Goal: Task Accomplishment & Management: Manage account settings

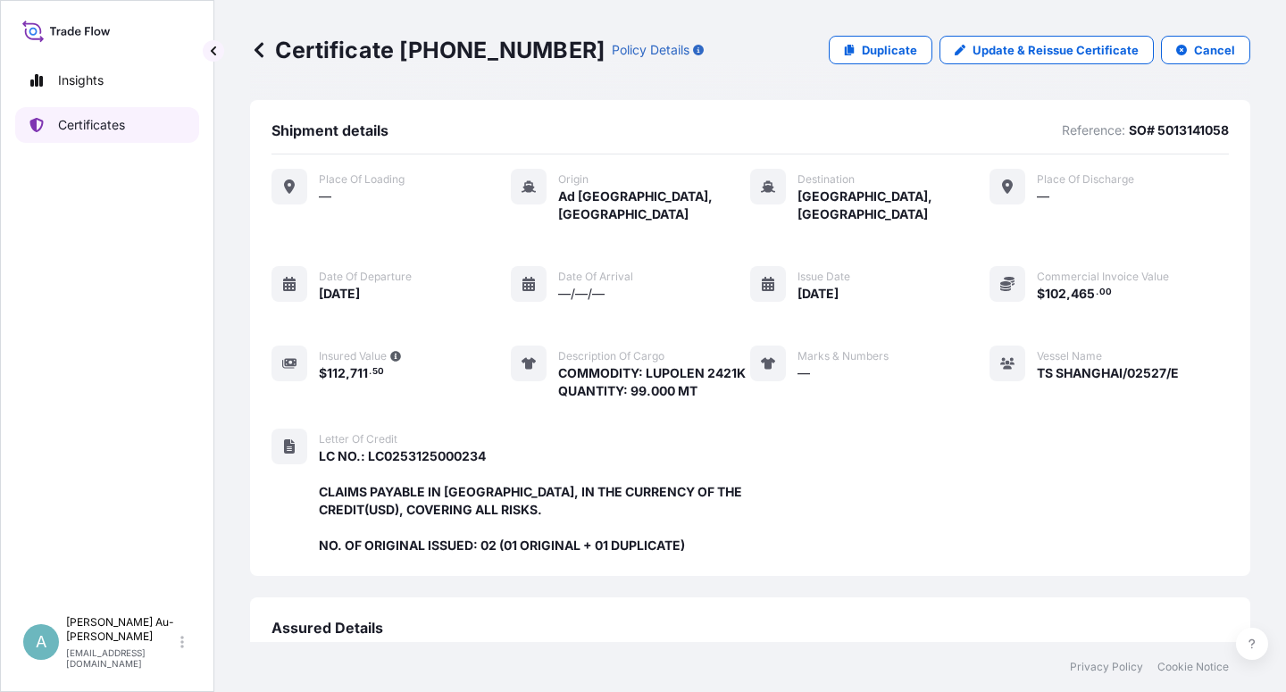
scroll to position [459, 0]
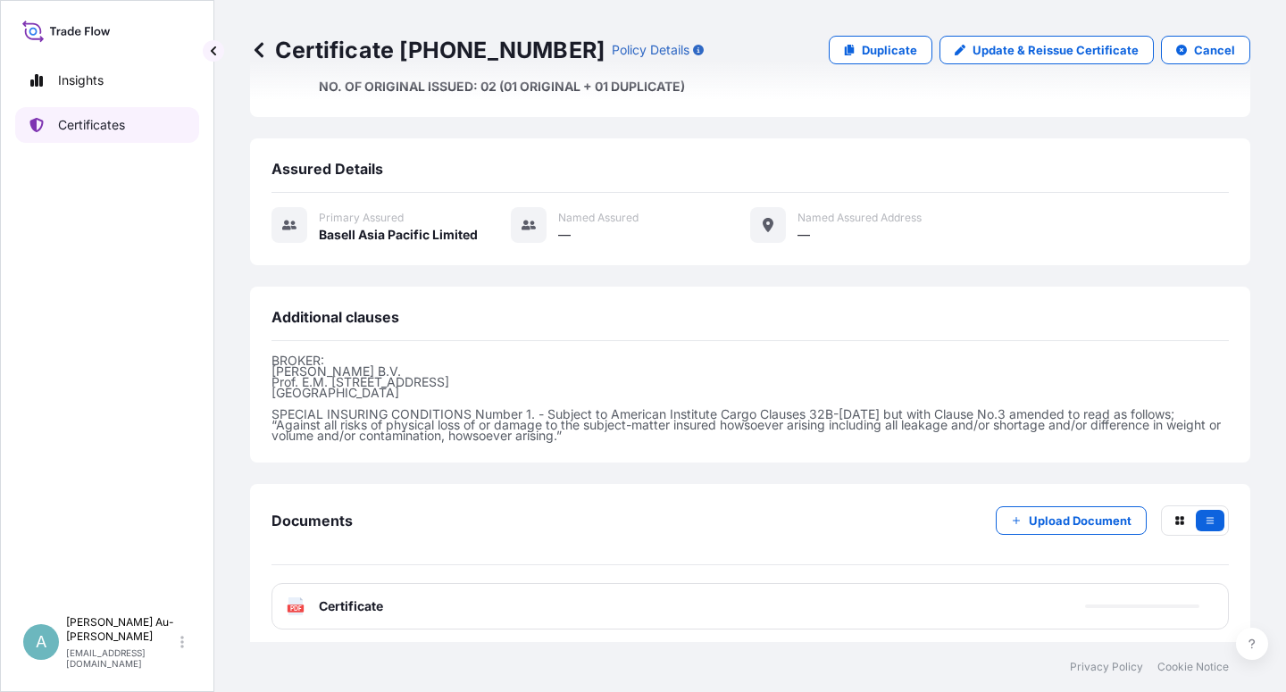
click at [80, 128] on p "Certificates" at bounding box center [91, 125] width 67 height 18
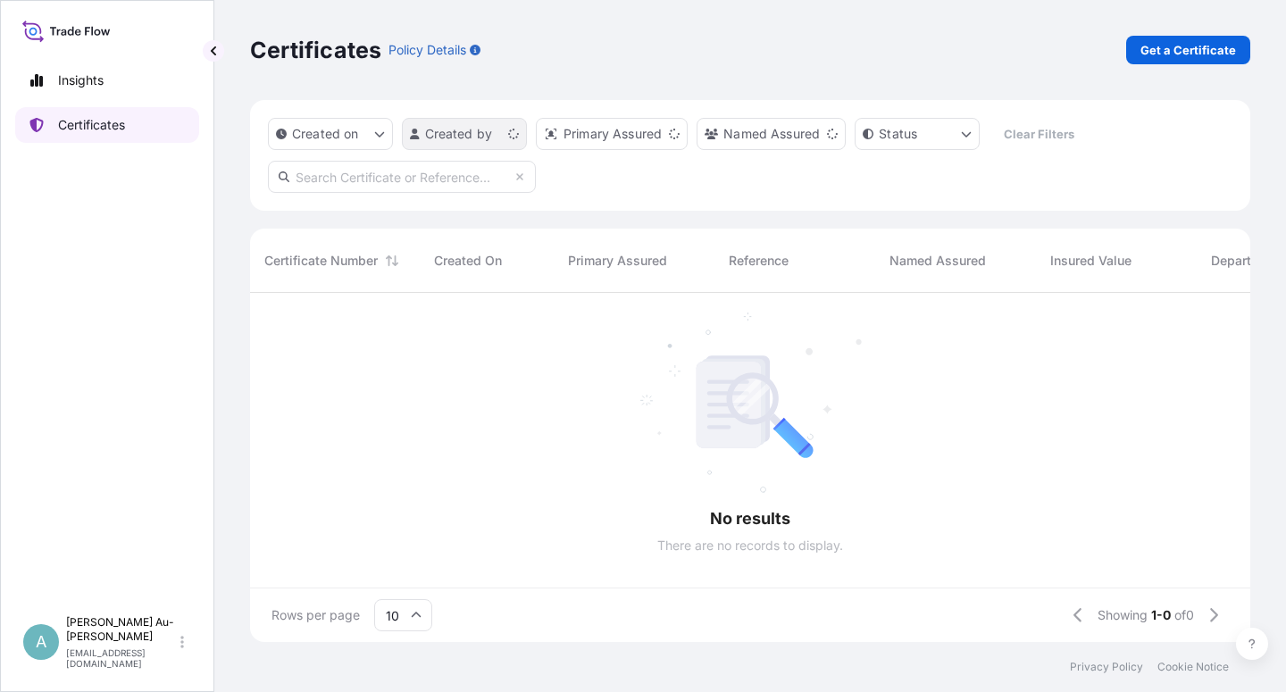
scroll to position [344, 985]
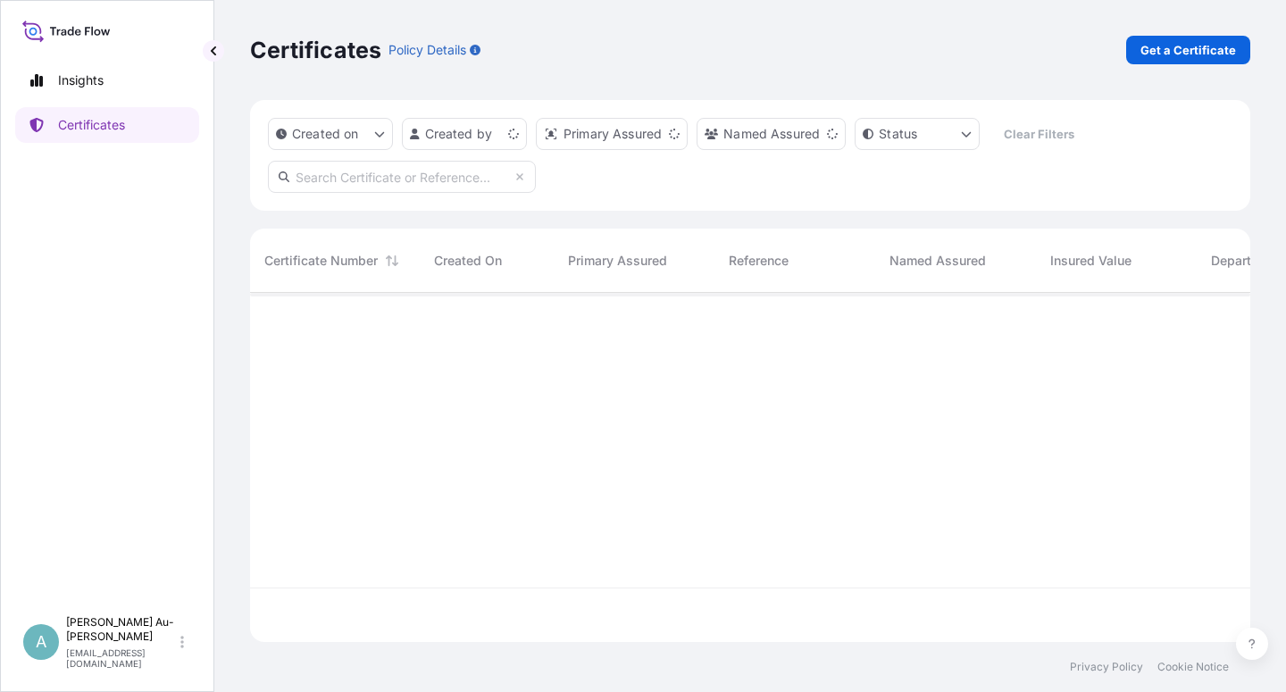
click at [369, 180] on input "text" at bounding box center [402, 177] width 268 height 32
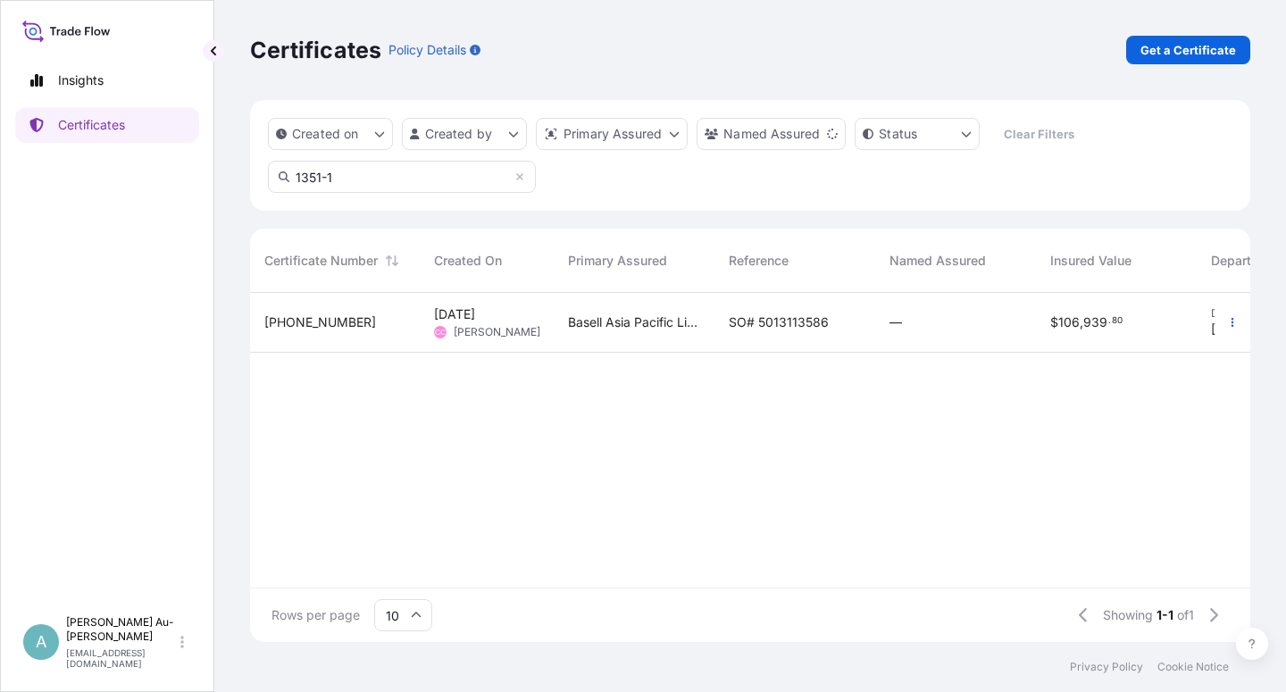
type input "1351-1"
click at [758, 324] on span "SO# 5013113586" at bounding box center [779, 322] width 100 height 18
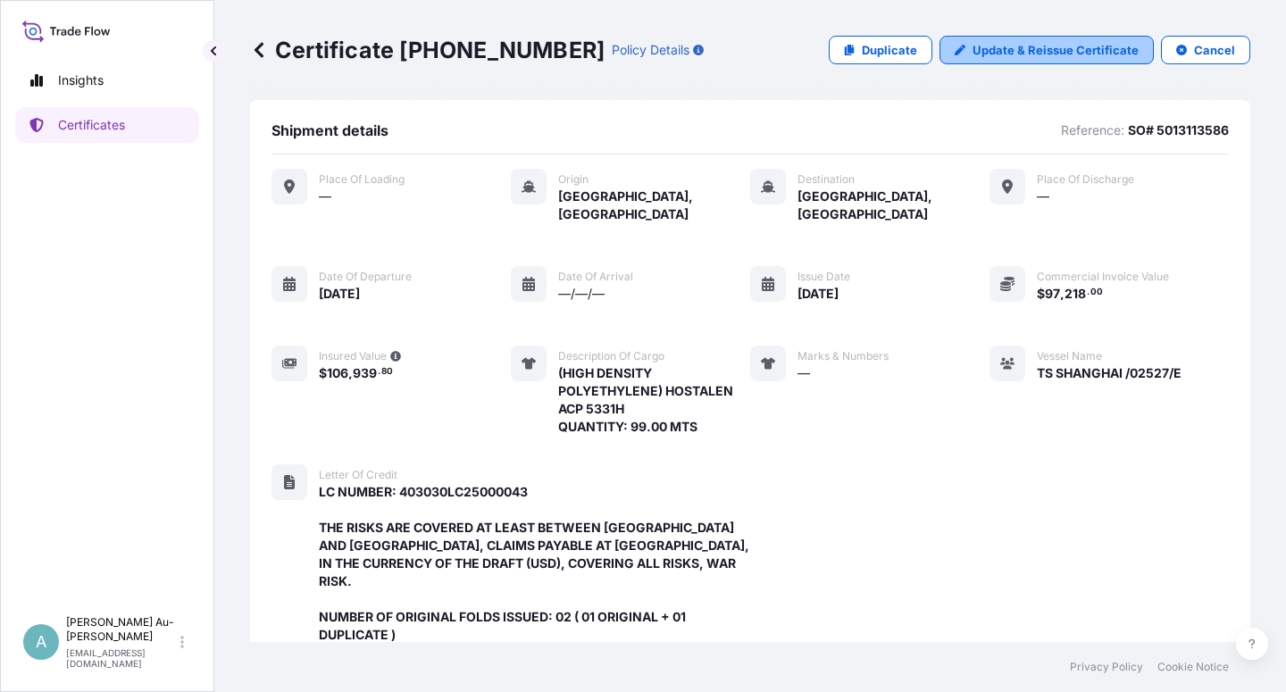
click at [1007, 45] on p "Update & Reissue Certificate" at bounding box center [1056, 50] width 166 height 18
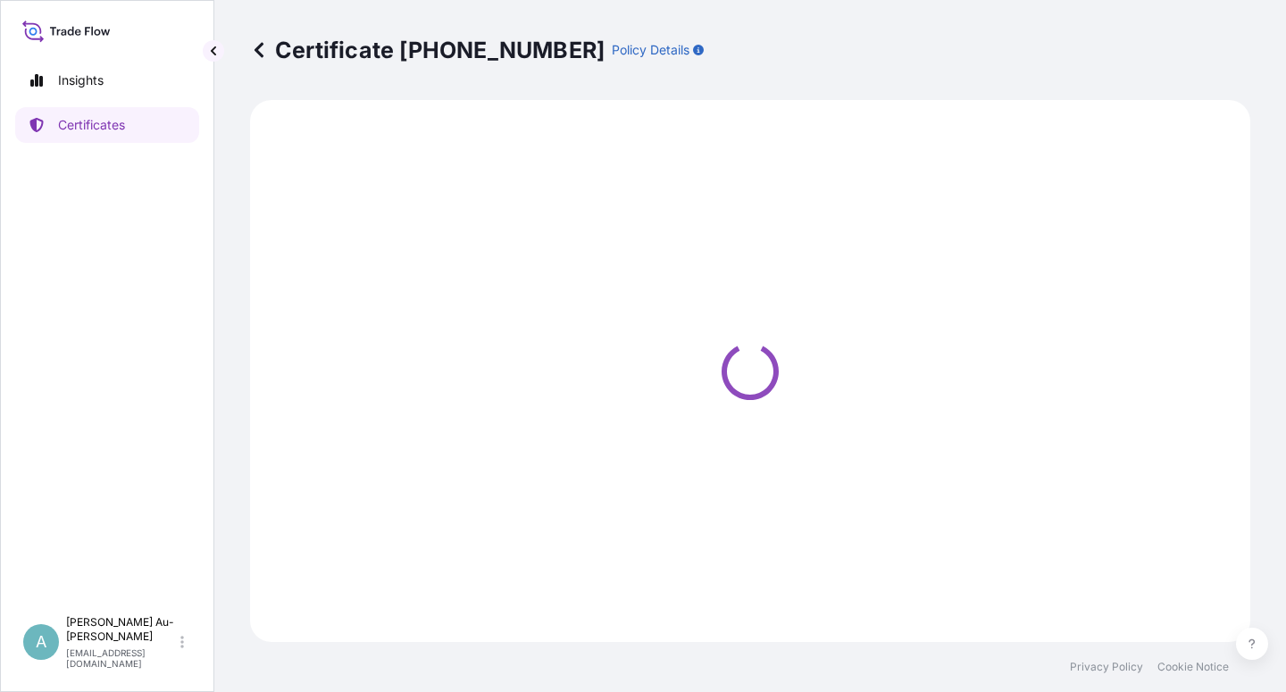
select select "Sea"
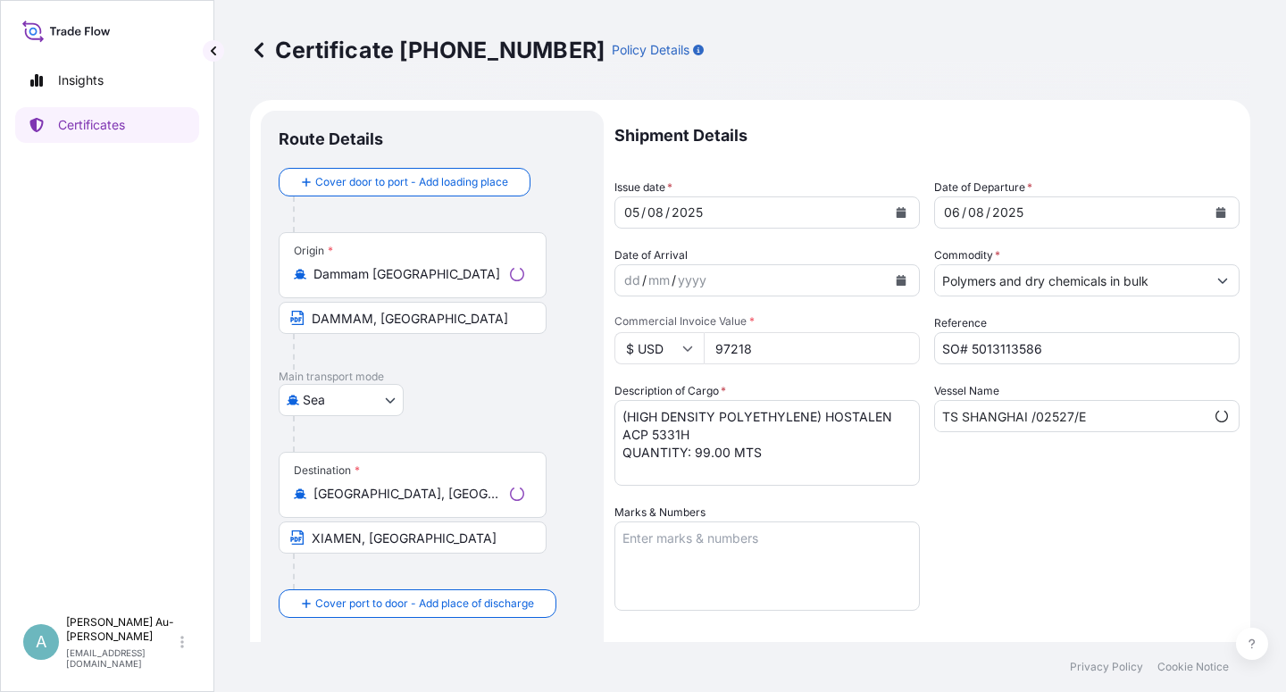
select select "32034"
click at [893, 222] on button "Calendar" at bounding box center [901, 212] width 29 height 29
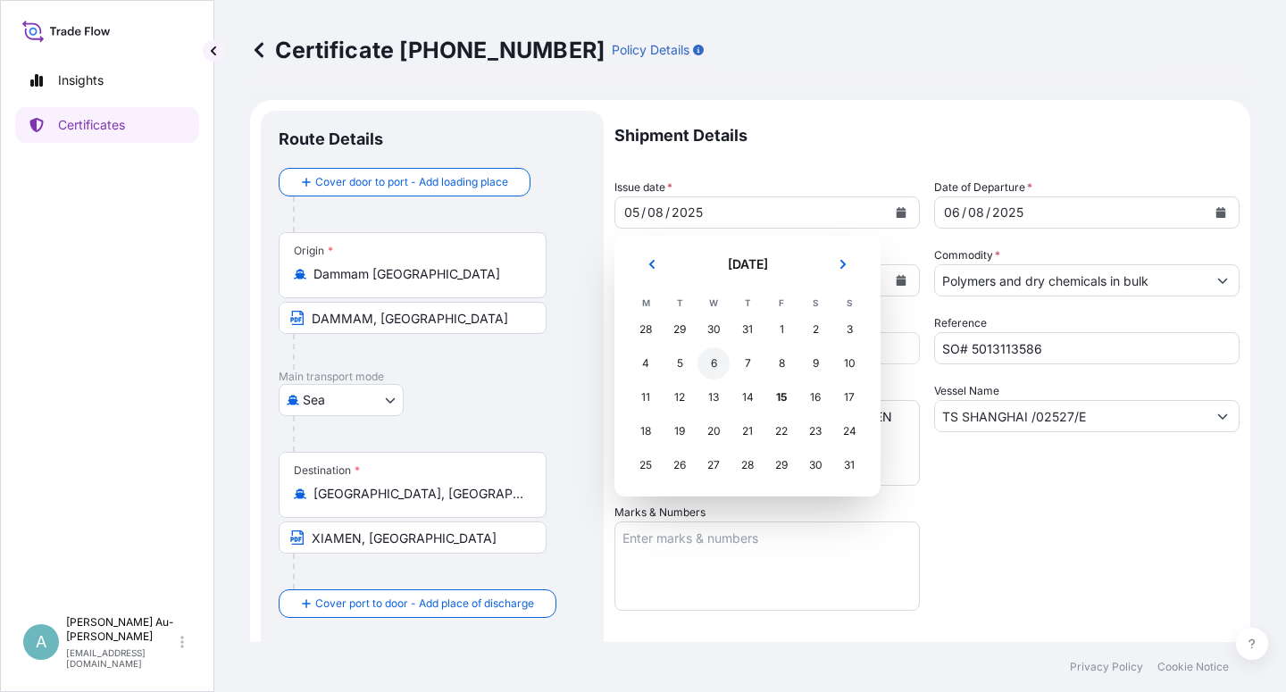
click at [719, 369] on div "6" at bounding box center [714, 363] width 32 height 32
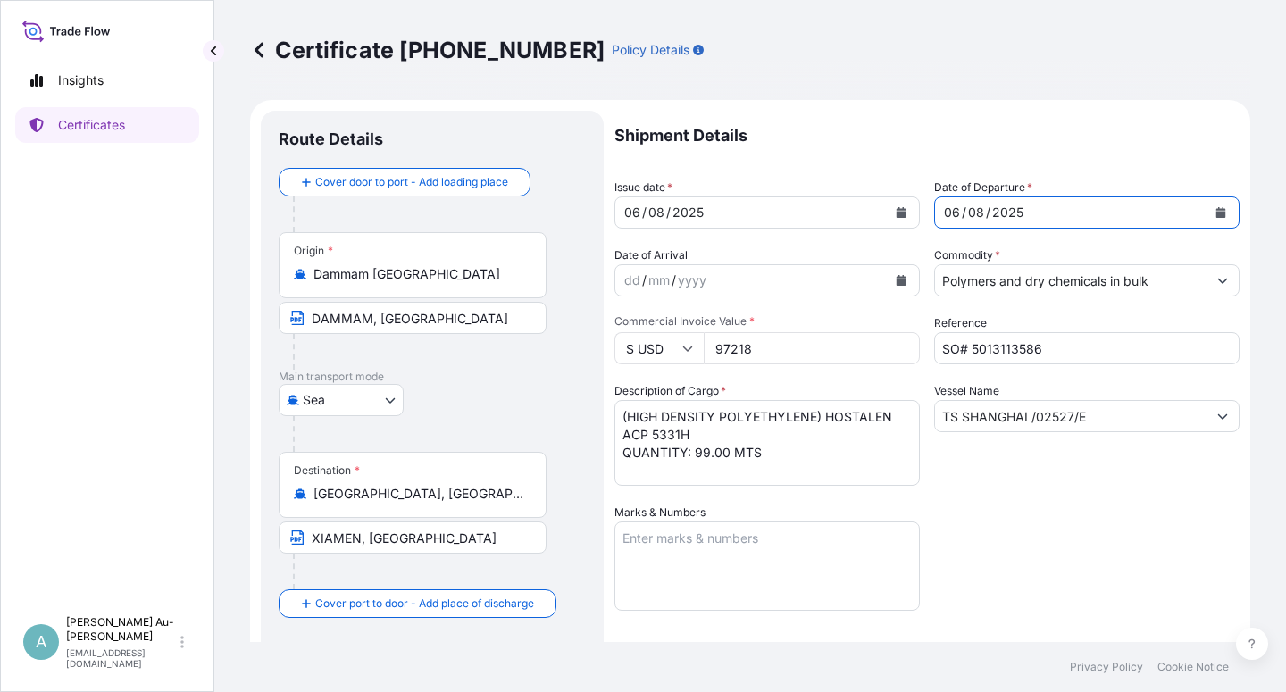
click at [1207, 210] on button "Calendar" at bounding box center [1221, 212] width 29 height 29
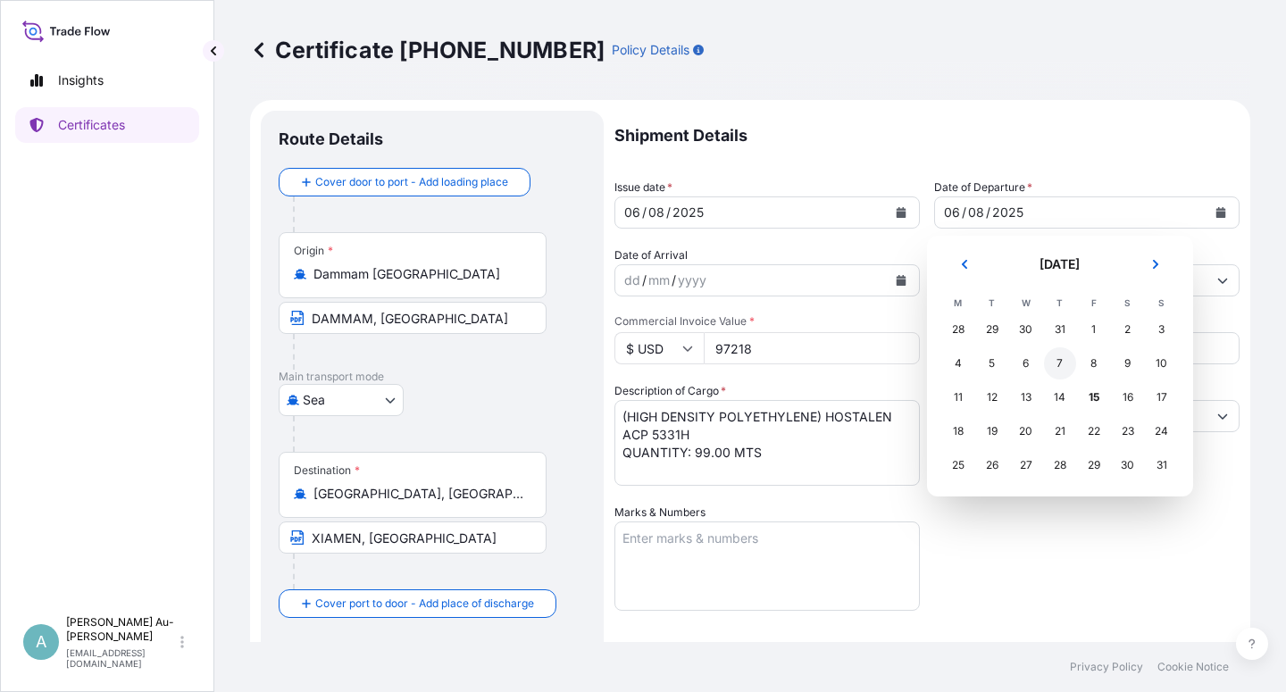
click at [1060, 368] on div "7" at bounding box center [1060, 363] width 32 height 32
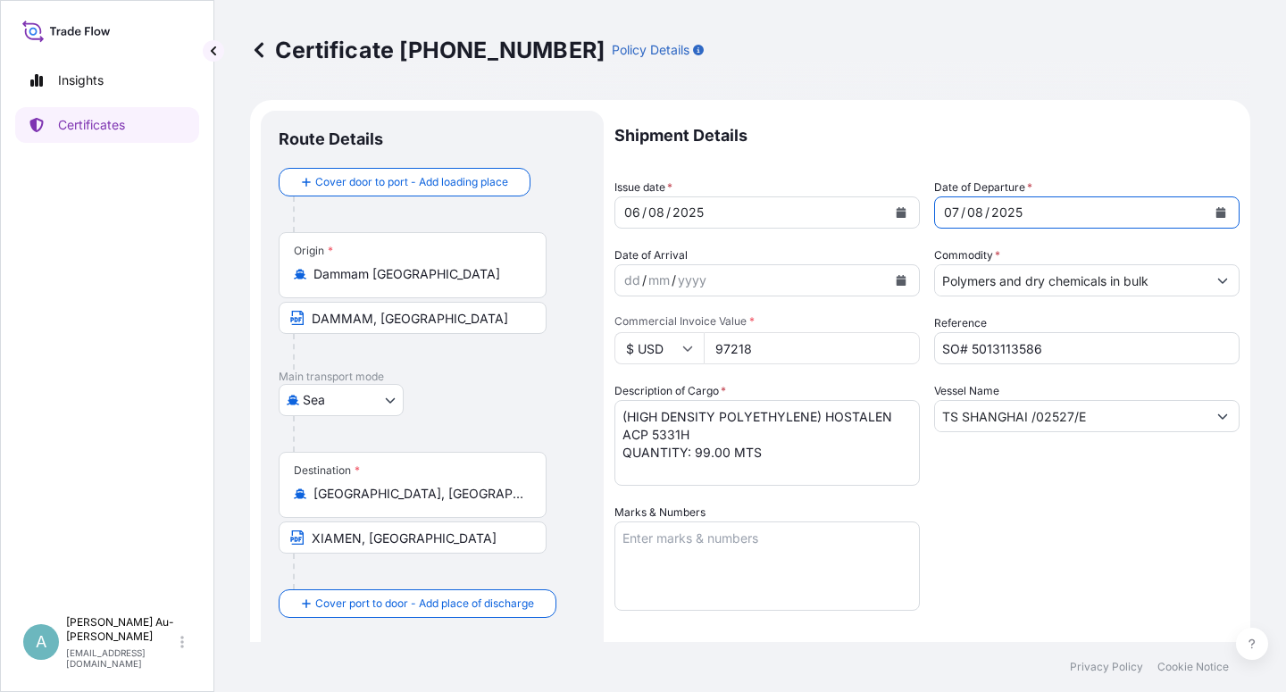
click at [1066, 539] on div "Shipment Details Issue date * [DATE] Date of Departure * [DATE] Date of Arrival…" at bounding box center [926, 570] width 625 height 919
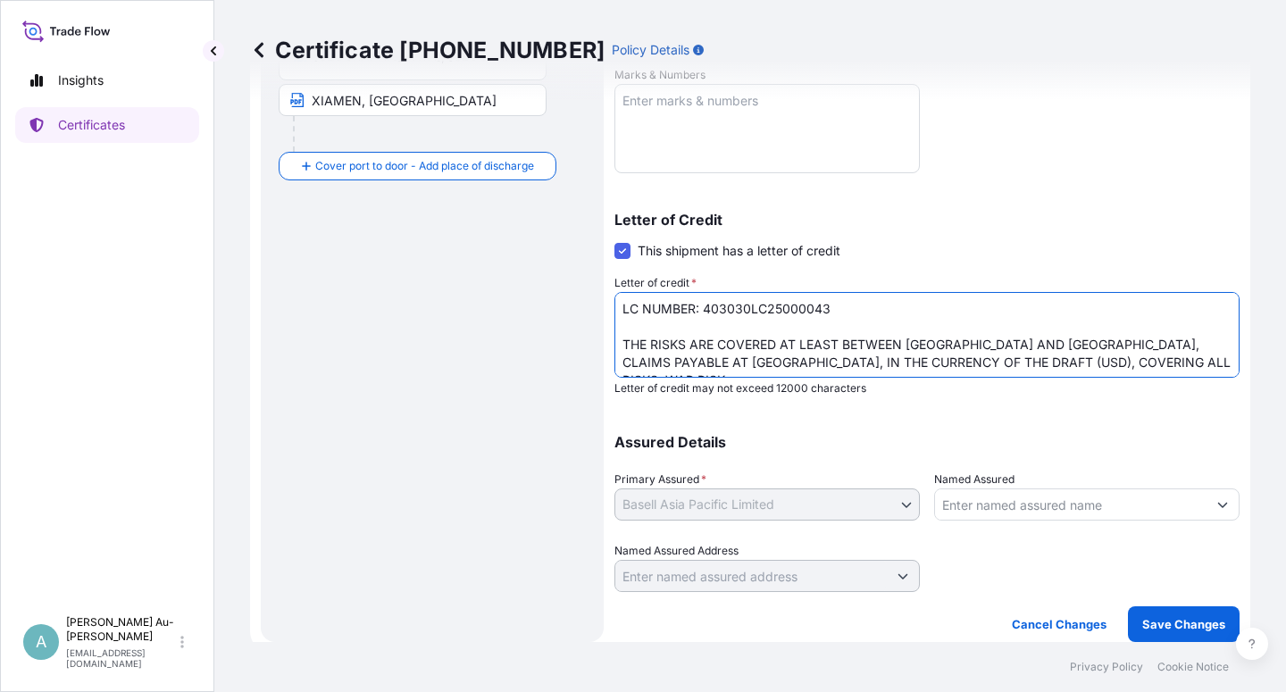
scroll to position [38, 0]
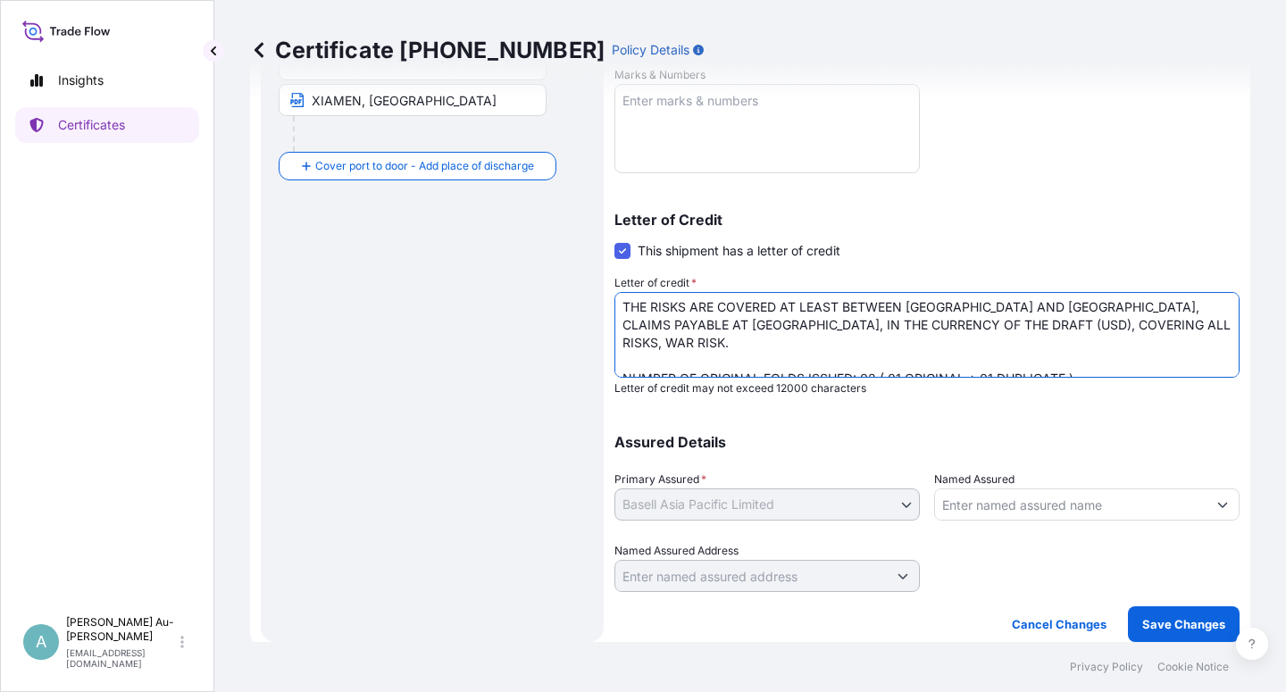
click at [765, 365] on textarea "LC NUMBER: 403030LC25000043 THE RISKS ARE COVERED AT LEAST BETWEEN [GEOGRAPHIC_…" at bounding box center [926, 335] width 625 height 86
type textarea "LC NUMBER: 403030LC25000043 THE RISKS ARE COVERED AT LEAST BETWEEN [GEOGRAPHIC_…"
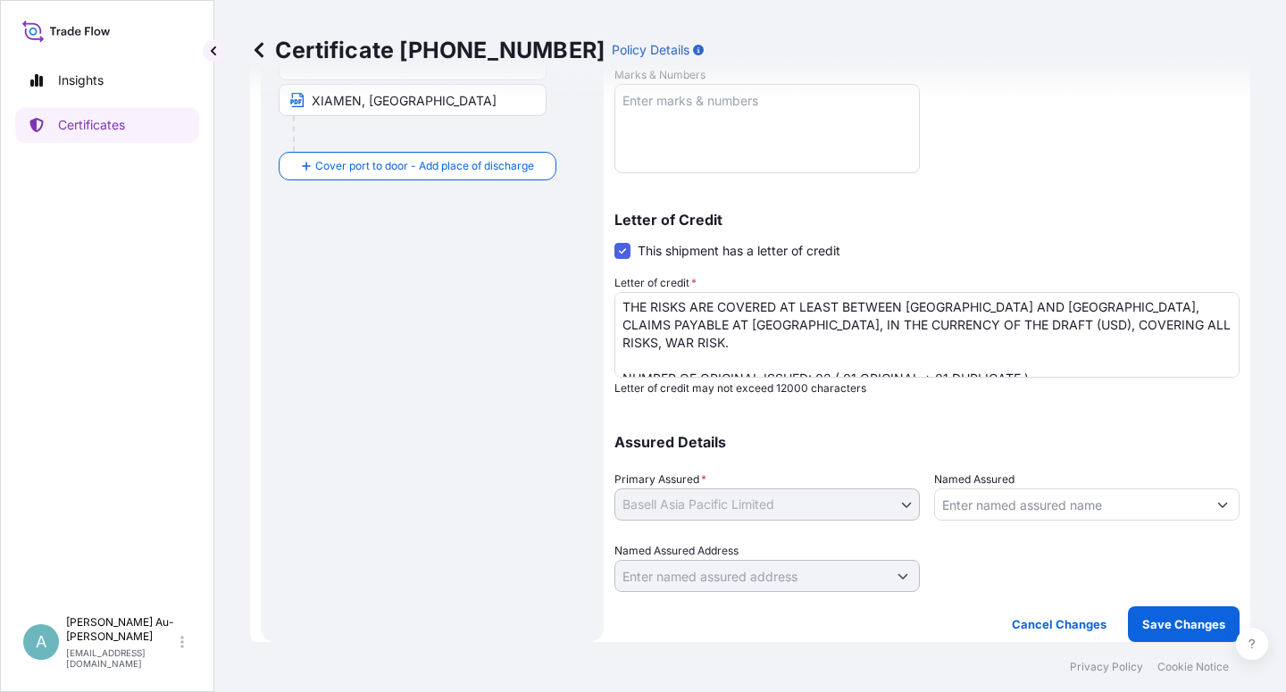
click at [1123, 426] on div "Assured Details Primary Assured * Basell Asia Pacific Limited Basell Asia Pacif…" at bounding box center [926, 503] width 625 height 179
click at [1163, 629] on p "Save Changes" at bounding box center [1183, 624] width 83 height 18
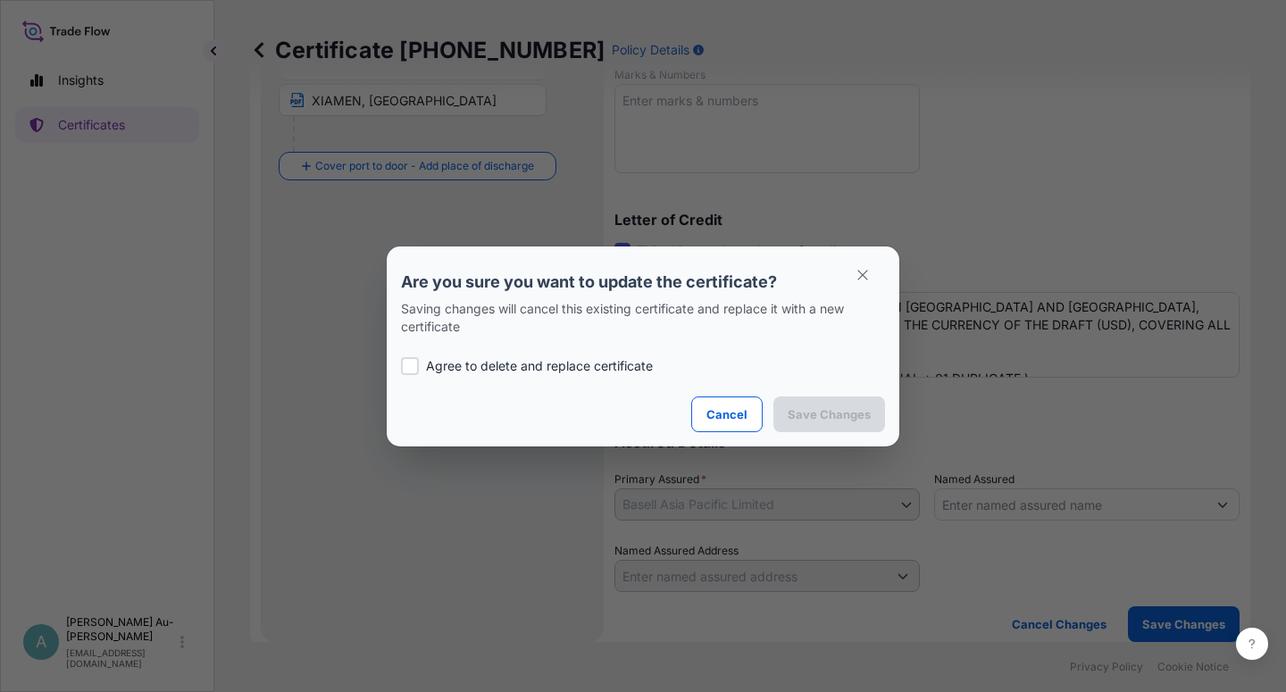
click at [411, 372] on div at bounding box center [410, 366] width 18 height 18
checkbox input "true"
click at [800, 422] on p "Save Changes" at bounding box center [829, 414] width 83 height 18
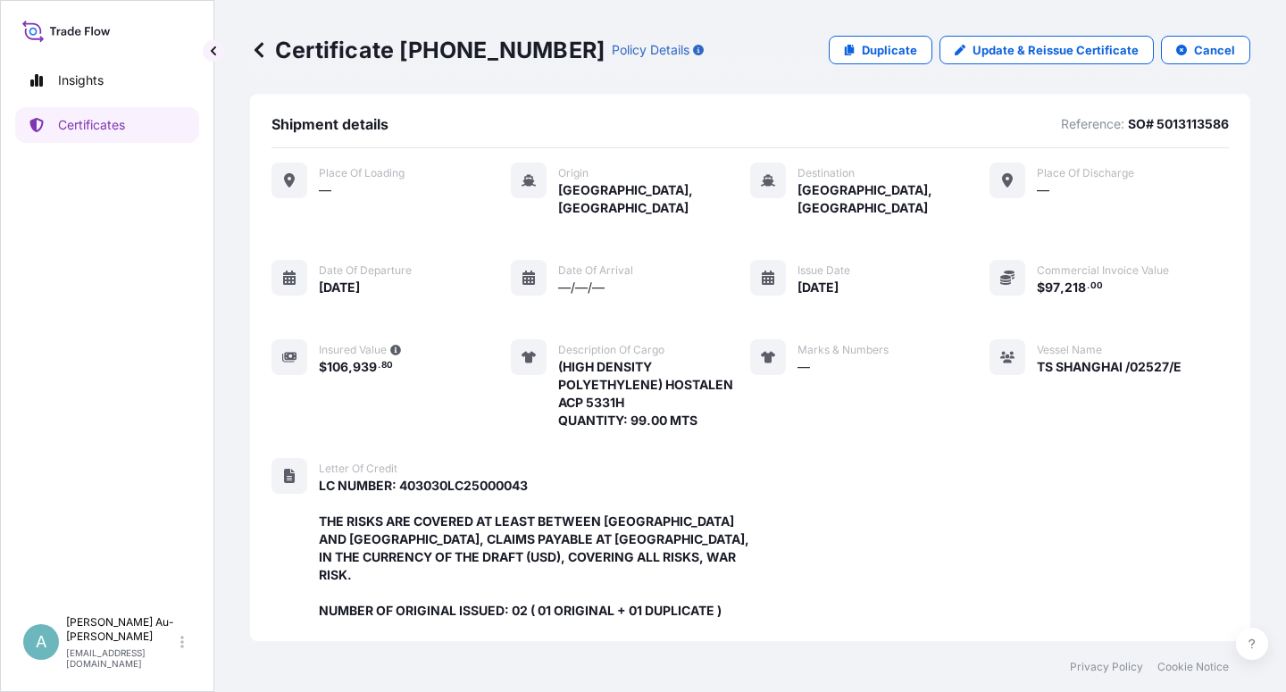
scroll to position [513, 0]
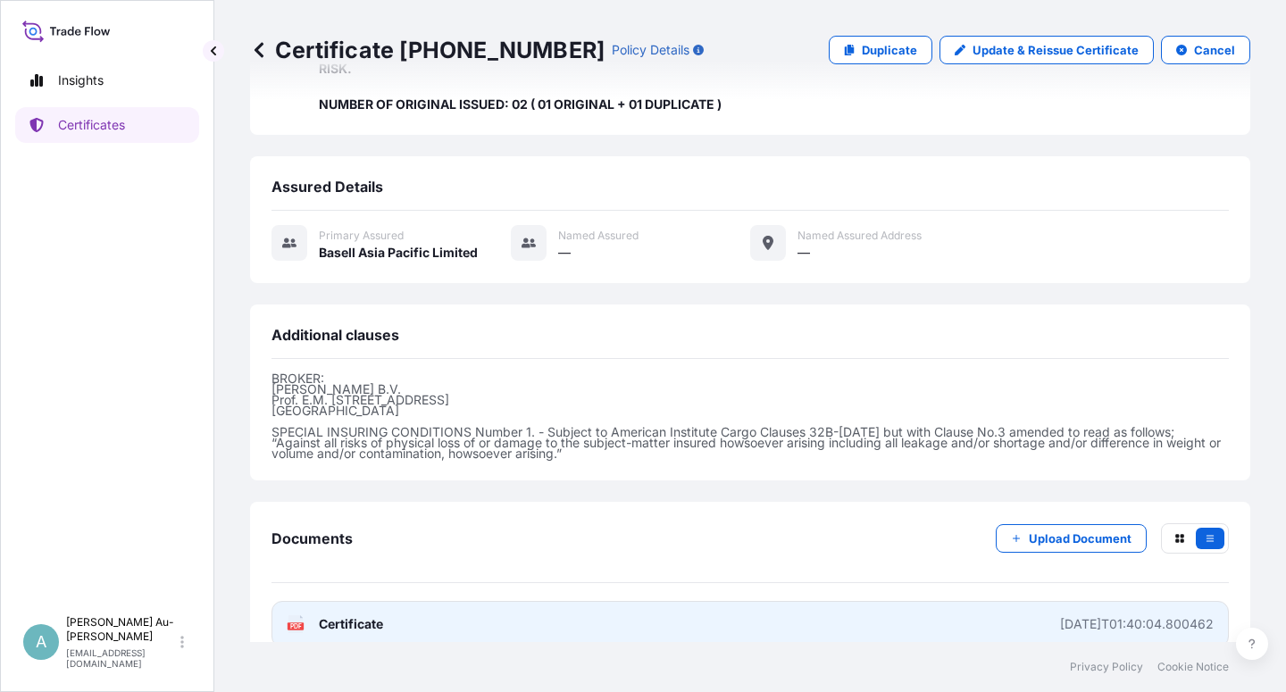
click at [441, 601] on link "PDF Certificate [DATE]T01:40:04.800462" at bounding box center [750, 624] width 957 height 46
